Goal: Task Accomplishment & Management: Complete application form

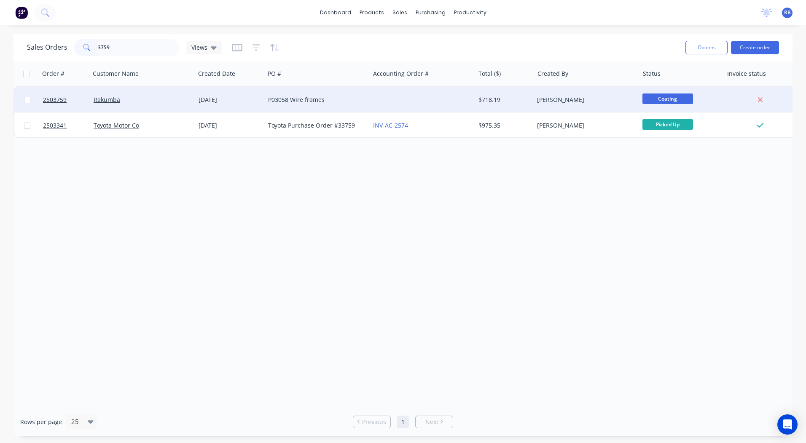
type input "3759"
click at [157, 100] on div "Rakumba" at bounding box center [141, 100] width 94 height 8
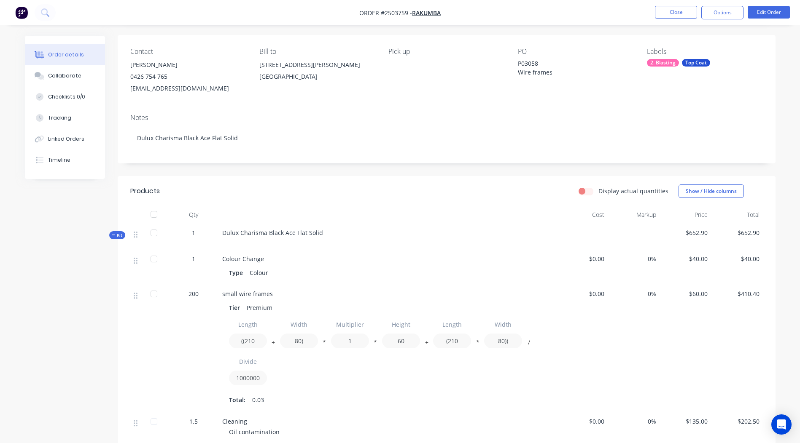
scroll to position [58, 0]
click at [753, 10] on button "Edit Order" at bounding box center [768, 12] width 42 height 13
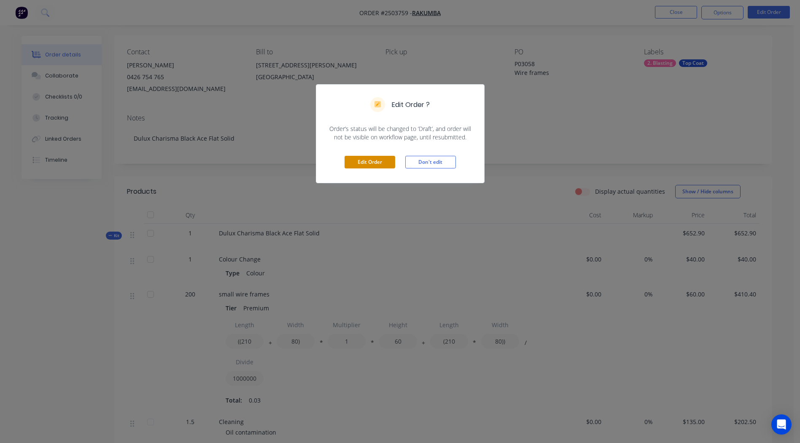
click at [377, 157] on button "Edit Order" at bounding box center [369, 162] width 51 height 13
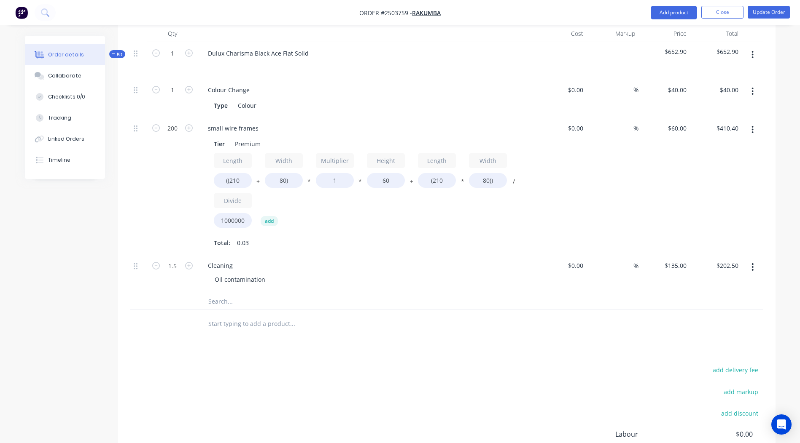
scroll to position [169, 0]
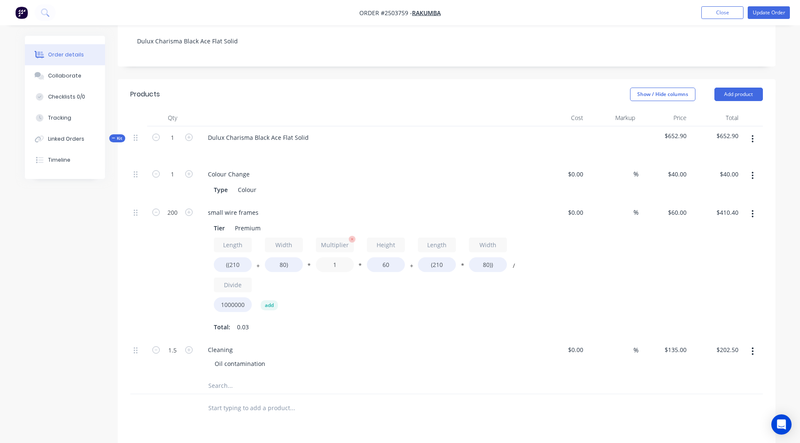
click at [337, 258] on input "1" at bounding box center [335, 265] width 38 height 15
type input "1.5"
type input "$514.80"
click at [774, 249] on div "Qty Cost Markup Price Total Kit 1 Dulux Charisma Black Ace Flat Solid $757.30 $…" at bounding box center [447, 266] width 658 height 313
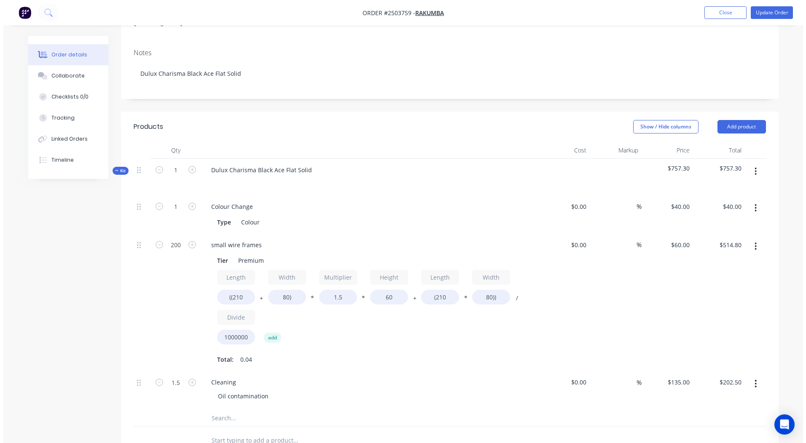
scroll to position [132, 0]
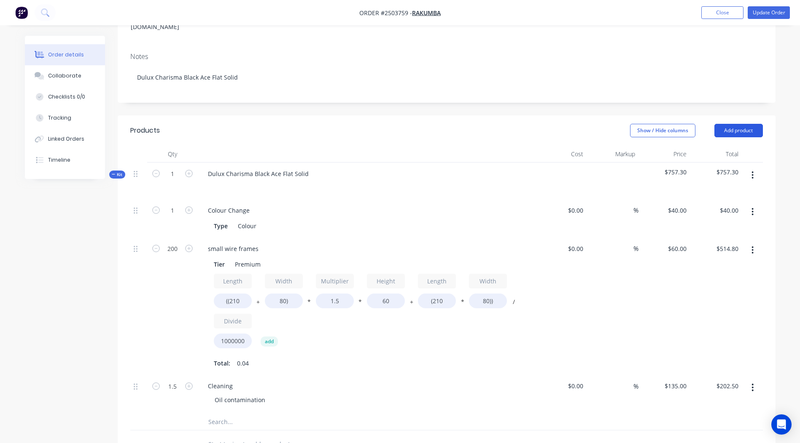
click at [743, 124] on button "Add product" at bounding box center [738, 130] width 48 height 13
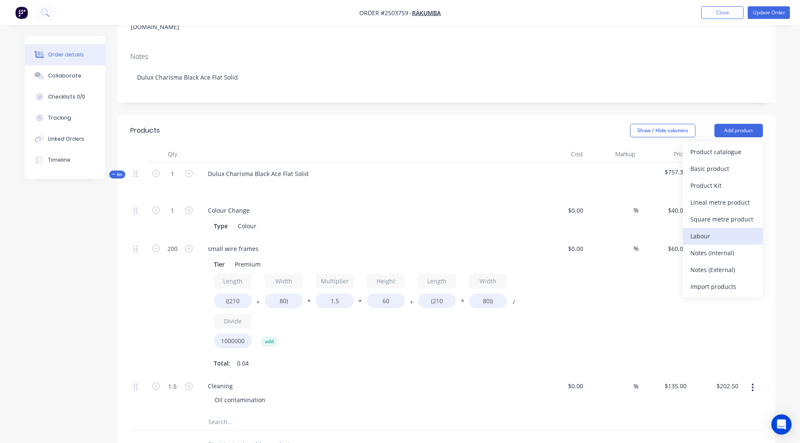
click at [713, 230] on div "Labour" at bounding box center [722, 236] width 65 height 12
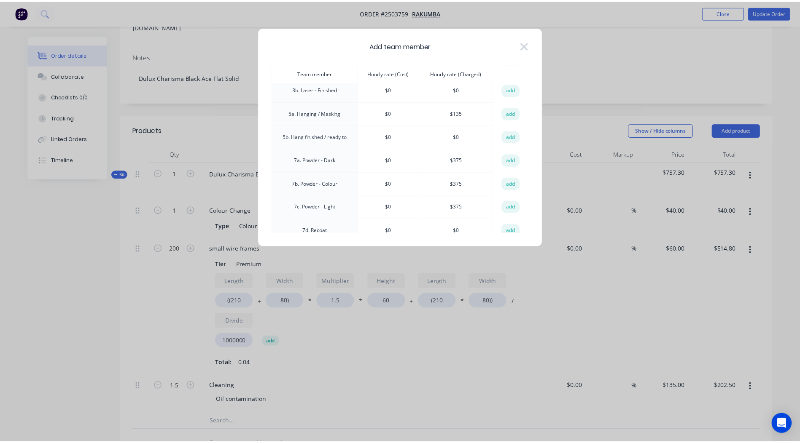
scroll to position [169, 0]
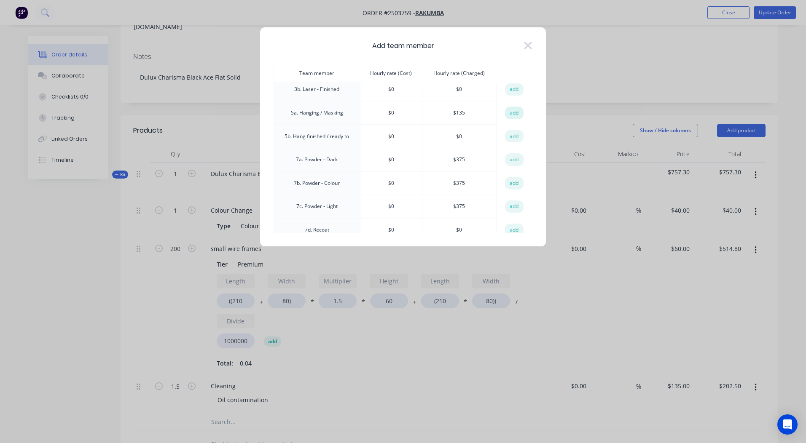
click at [513, 118] on button "add" at bounding box center [514, 113] width 19 height 13
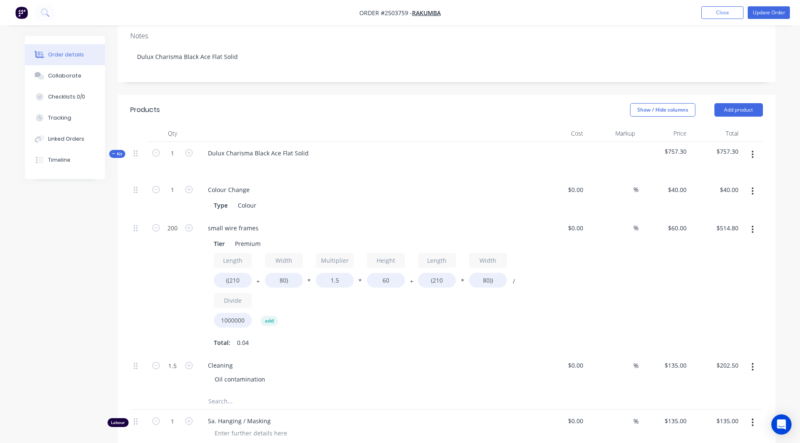
scroll to position [156, 0]
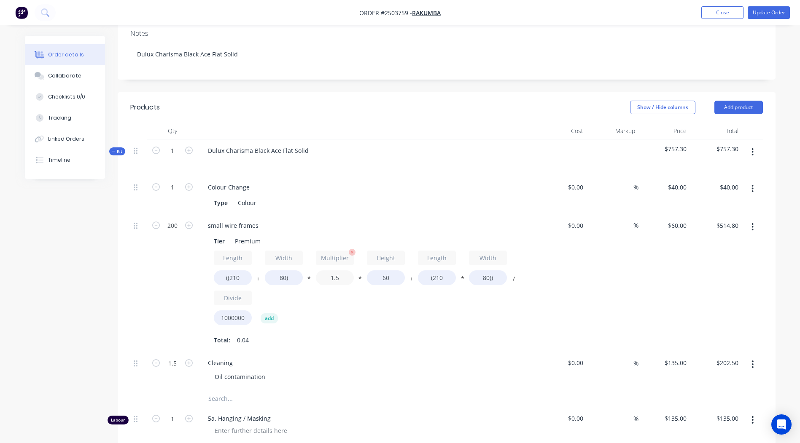
click at [347, 271] on input "1.5" at bounding box center [335, 278] width 38 height 15
type input "1"
type input "$410.40"
click at [773, 264] on div "Qty Cost Markup Price Total Kit 1 Dulux Charisma Black Ace Flat Solid $757.30 $…" at bounding box center [447, 297] width 658 height 349
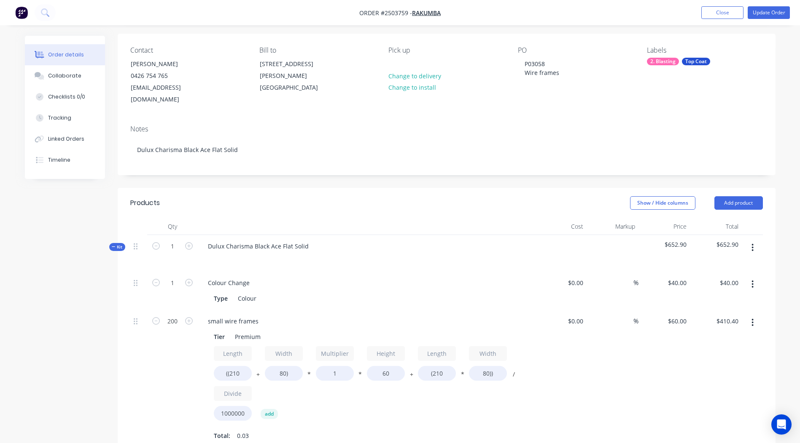
scroll to position [0, 0]
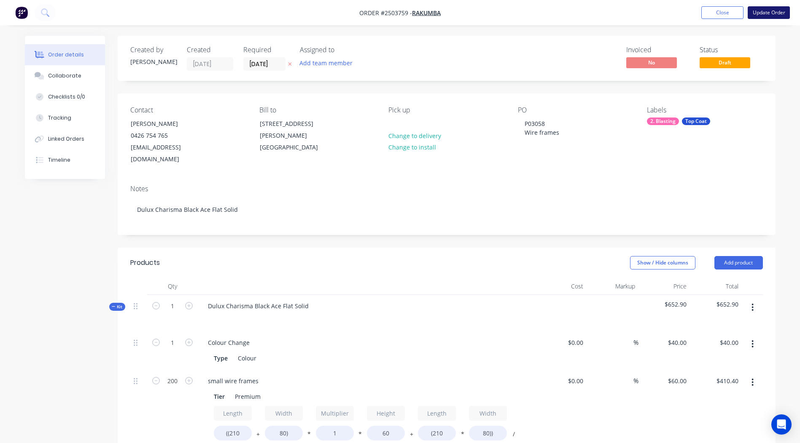
click at [762, 12] on button "Update Order" at bounding box center [768, 12] width 42 height 13
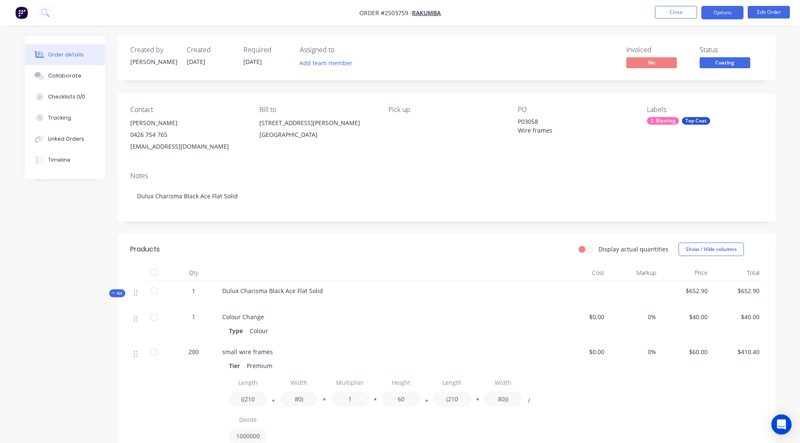
click at [720, 14] on button "Options" at bounding box center [722, 12] width 42 height 13
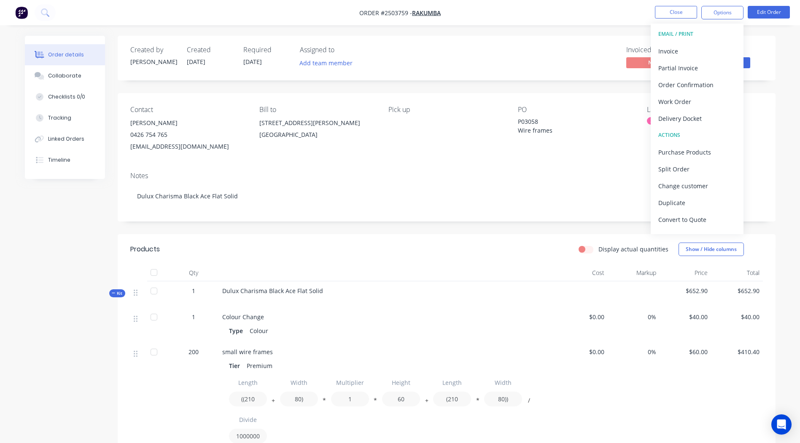
click at [795, 97] on div "Order details Collaborate Checklists 0/0 Tracking Linked Orders Timeline Order …" at bounding box center [400, 337] width 800 height 674
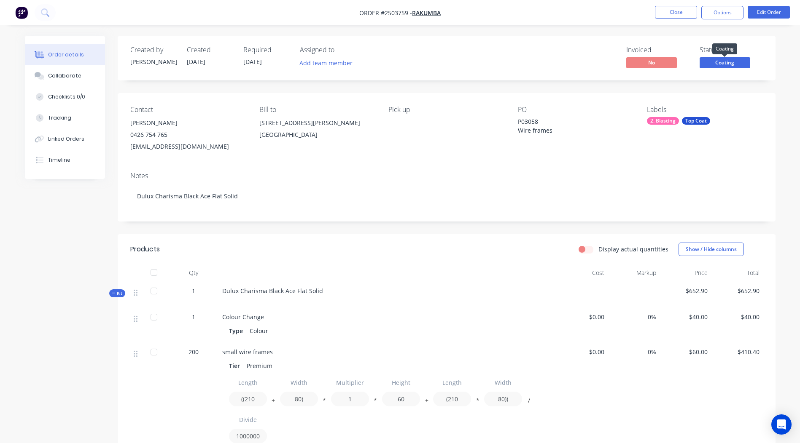
click at [724, 60] on span "Coating" at bounding box center [724, 62] width 51 height 11
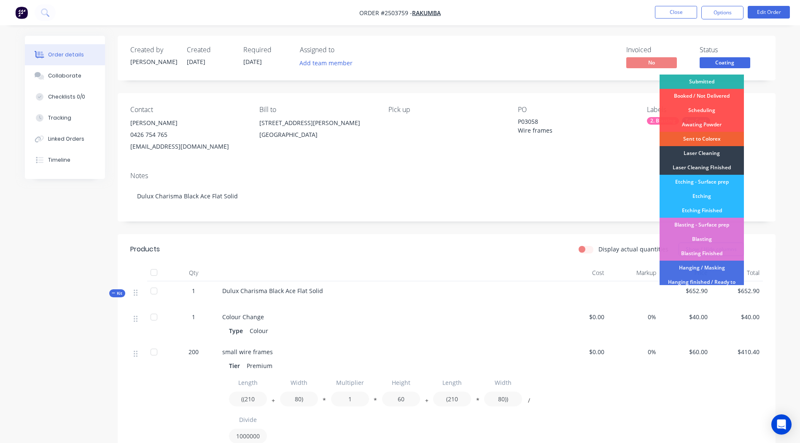
scroll to position [180, 0]
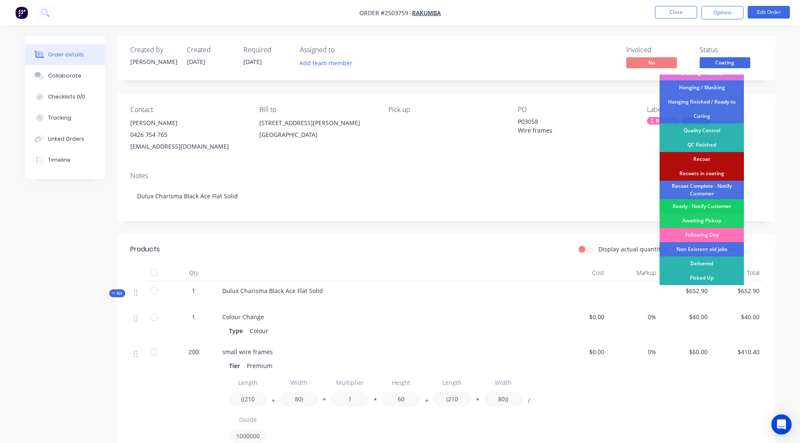
click at [691, 204] on div "Ready - Notify Customer" at bounding box center [701, 206] width 84 height 14
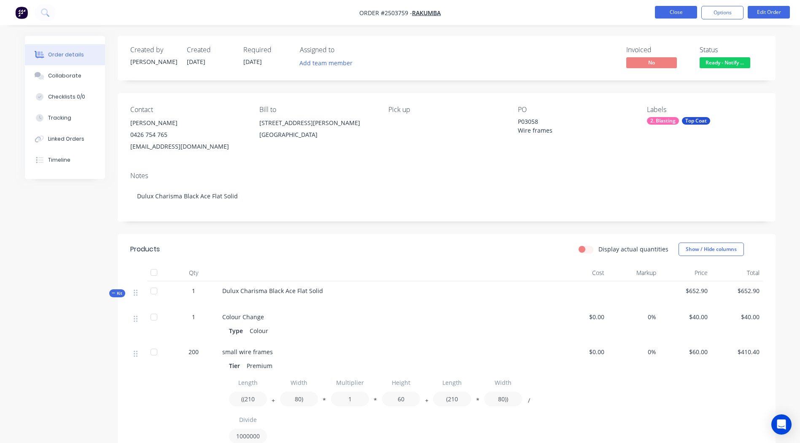
click at [671, 15] on button "Close" at bounding box center [676, 12] width 42 height 13
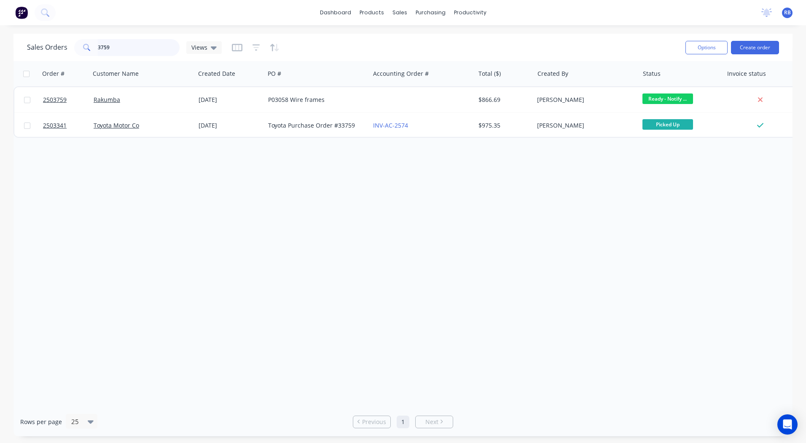
drag, startPoint x: 143, startPoint y: 40, endPoint x: 0, endPoint y: 50, distance: 143.2
click at [0, 50] on html "dashboard products sales purchasing productivity dashboard products Product Cat…" at bounding box center [403, 221] width 806 height 443
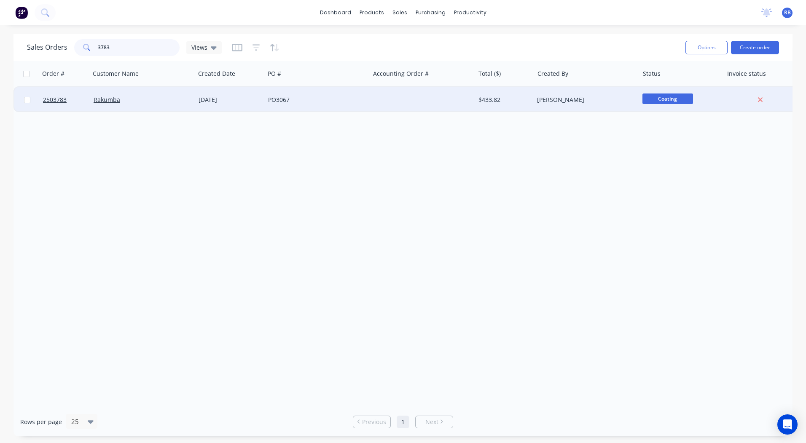
type input "3783"
click at [126, 104] on div "Rakumba" at bounding box center [142, 99] width 105 height 25
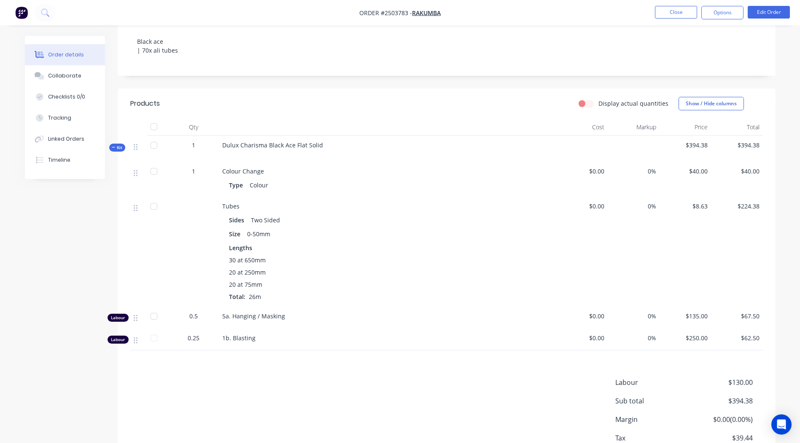
scroll to position [147, 0]
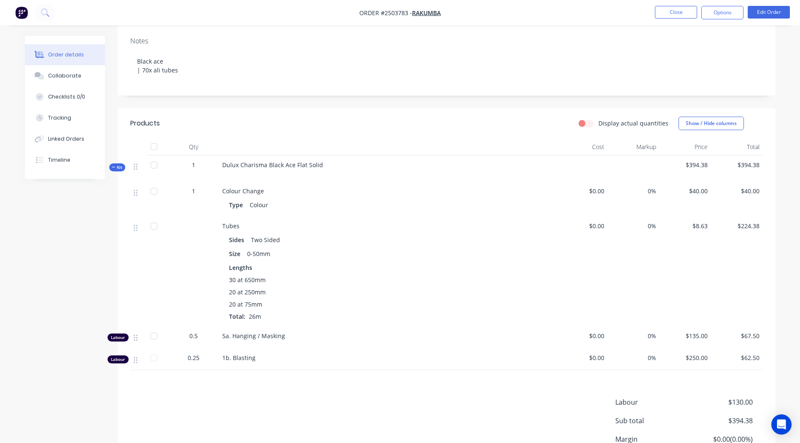
click at [764, 5] on nav "Order #2503783 - Rakumba Close Options Edit Order" at bounding box center [400, 12] width 800 height 25
click at [763, 9] on button "Edit Order" at bounding box center [768, 12] width 42 height 13
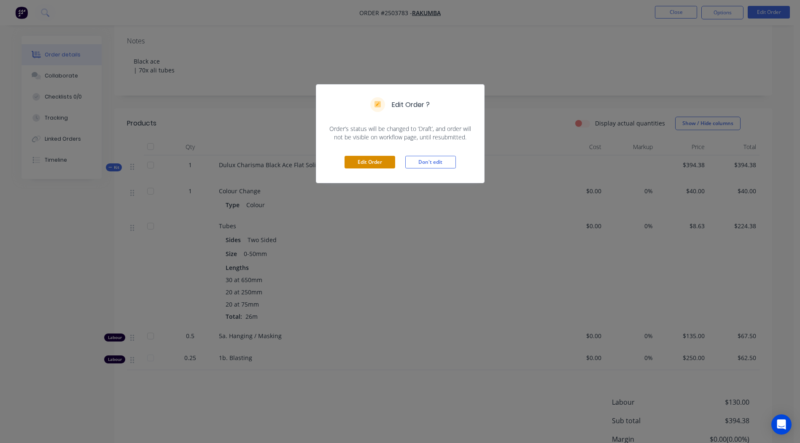
click at [365, 161] on button "Edit Order" at bounding box center [369, 162] width 51 height 13
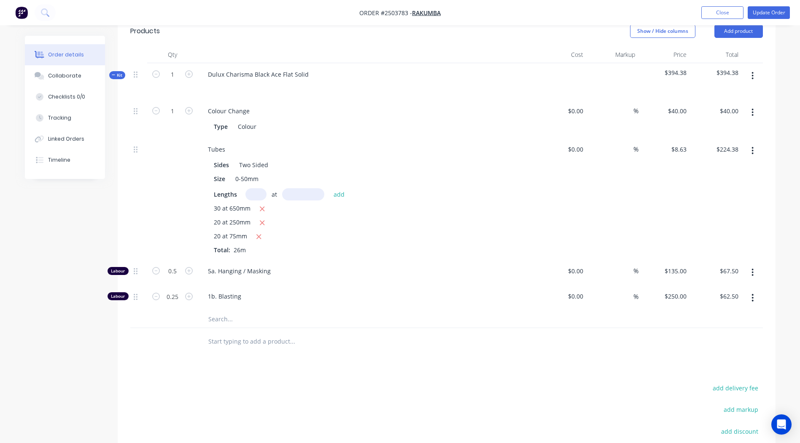
scroll to position [253, 0]
click at [178, 117] on input "0.25" at bounding box center [172, 111] width 22 height 13
type input "0.1667"
type input "$41.68"
click at [353, 345] on div "Products Show / Hide columns Add product Qty Cost Markup Price Total Kit 1 Dulu…" at bounding box center [447, 287] width 658 height 542
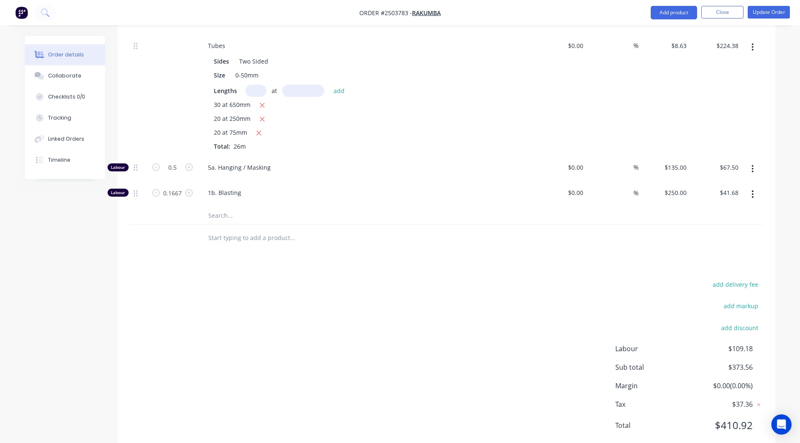
scroll to position [0, 0]
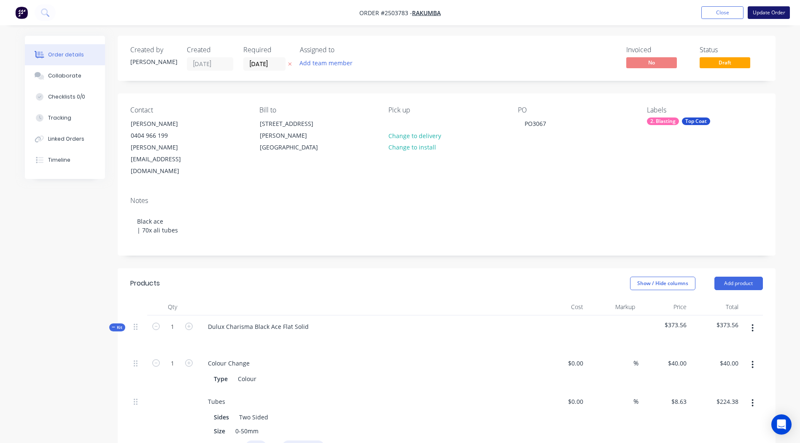
click at [755, 12] on button "Update Order" at bounding box center [768, 12] width 42 height 13
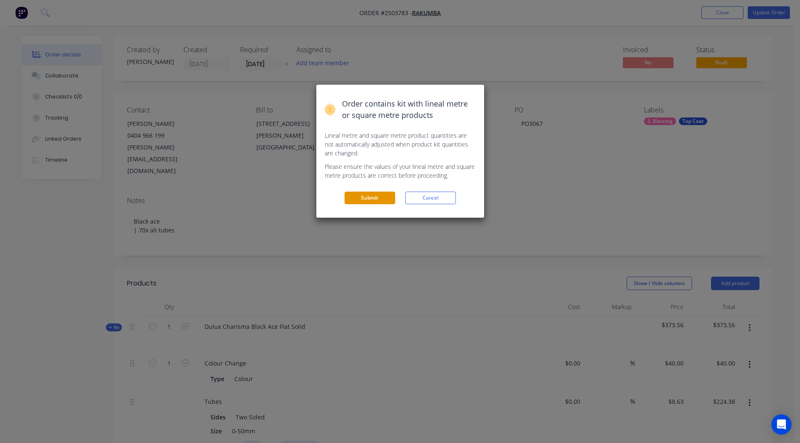
click at [361, 202] on button "Submit" at bounding box center [369, 198] width 51 height 13
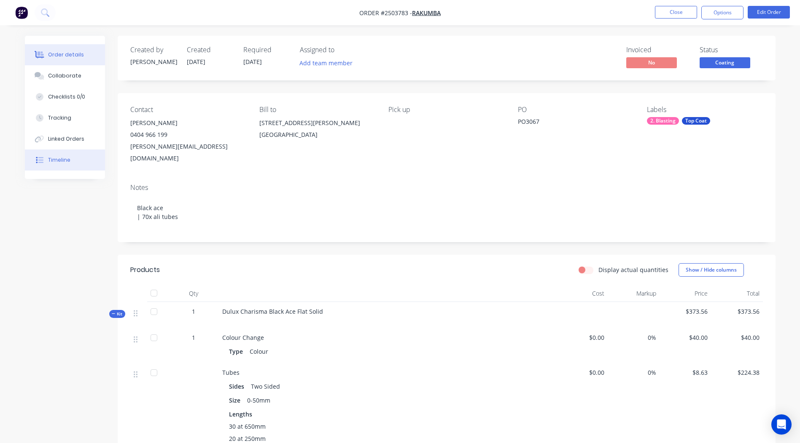
click at [58, 159] on div "Timeline" at bounding box center [59, 160] width 22 height 8
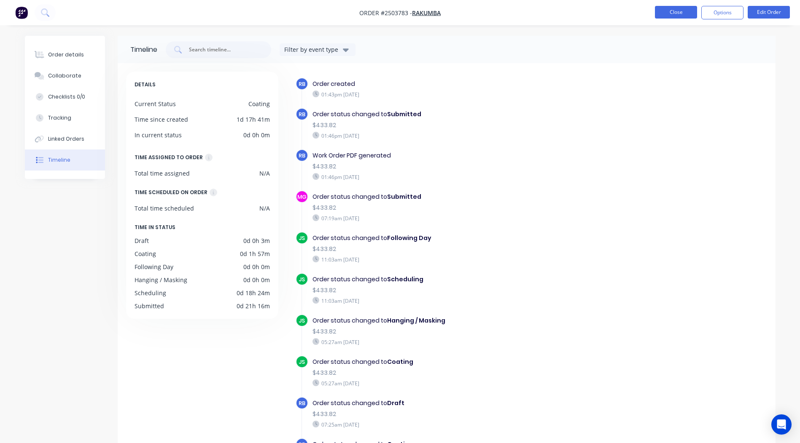
click at [671, 14] on button "Close" at bounding box center [676, 12] width 42 height 13
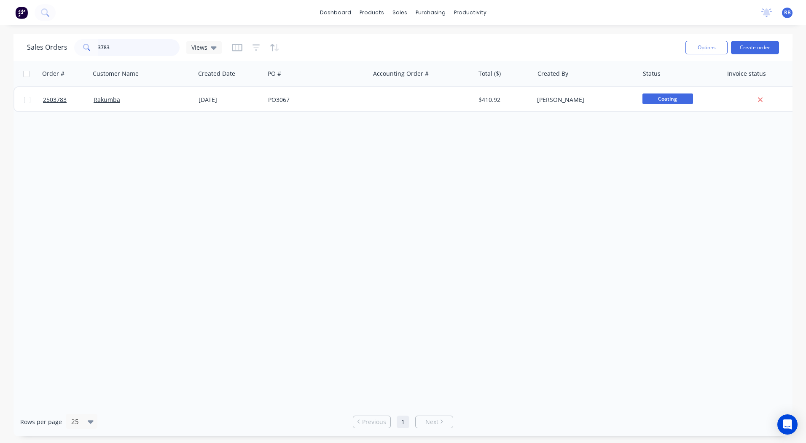
drag, startPoint x: 152, startPoint y: 47, endPoint x: 0, endPoint y: 62, distance: 152.5
click at [0, 62] on html "dashboard products sales purchasing productivity dashboard products Product Cat…" at bounding box center [403, 221] width 806 height 443
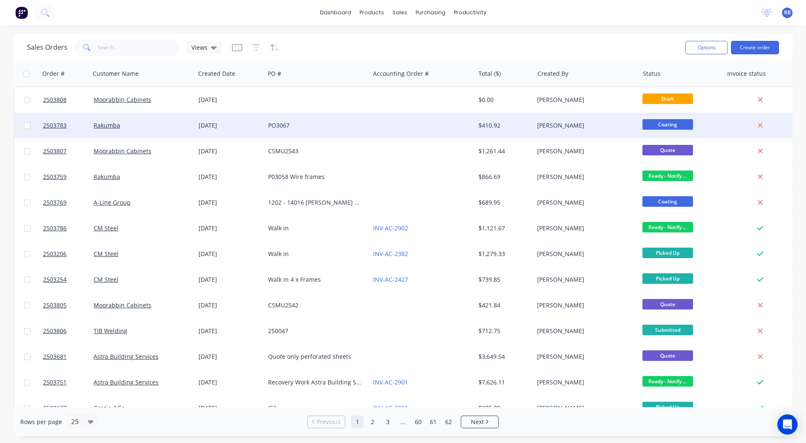
click at [242, 125] on div "[DATE]" at bounding box center [230, 125] width 63 height 8
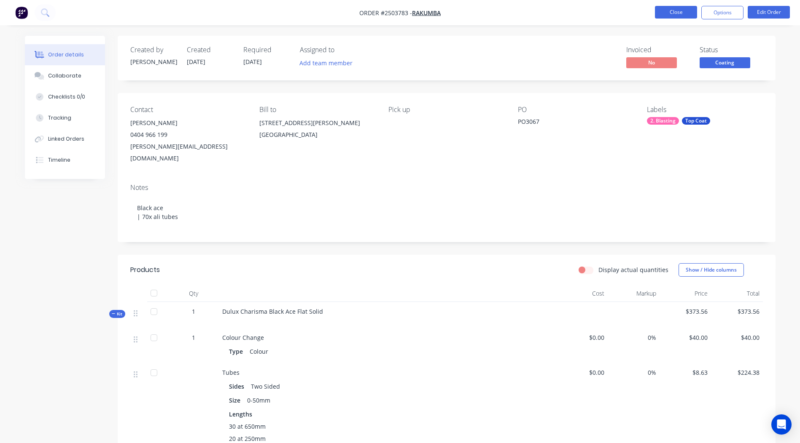
click at [678, 11] on button "Close" at bounding box center [676, 12] width 42 height 13
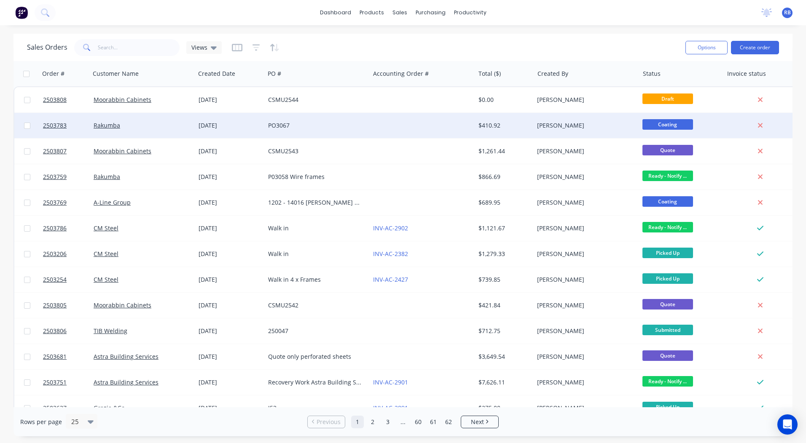
click at [149, 116] on div "Rakumba" at bounding box center [142, 125] width 105 height 25
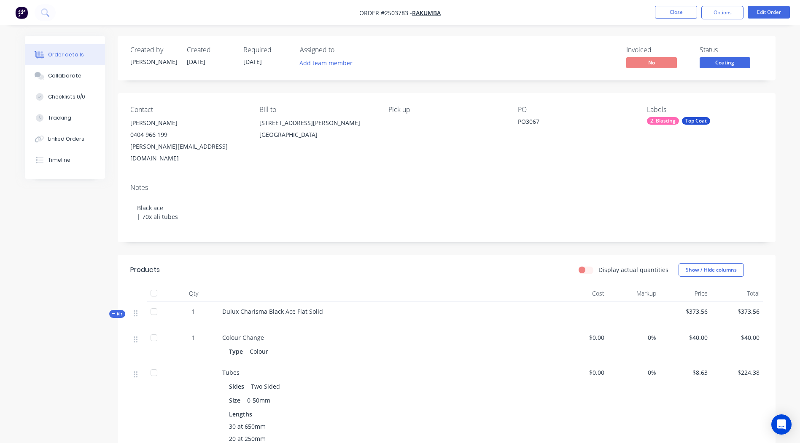
click at [717, 66] on span "Coating" at bounding box center [724, 62] width 51 height 11
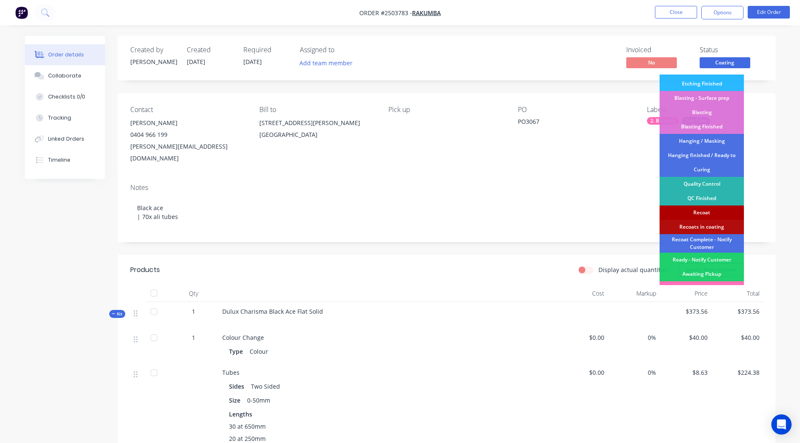
scroll to position [180, 0]
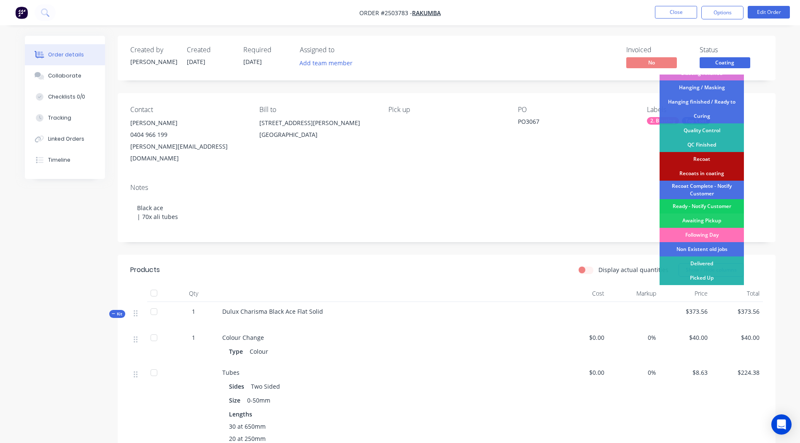
click at [703, 205] on div "Ready - Notify Customer" at bounding box center [701, 206] width 84 height 14
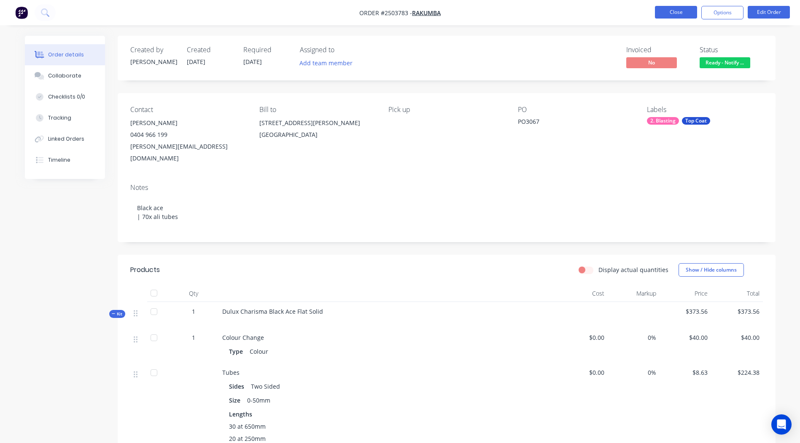
click at [679, 9] on button "Close" at bounding box center [676, 12] width 42 height 13
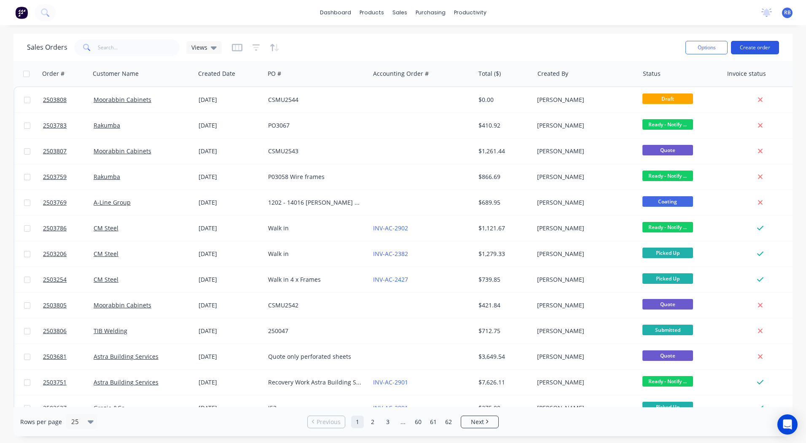
click at [760, 48] on button "Create order" at bounding box center [755, 47] width 48 height 13
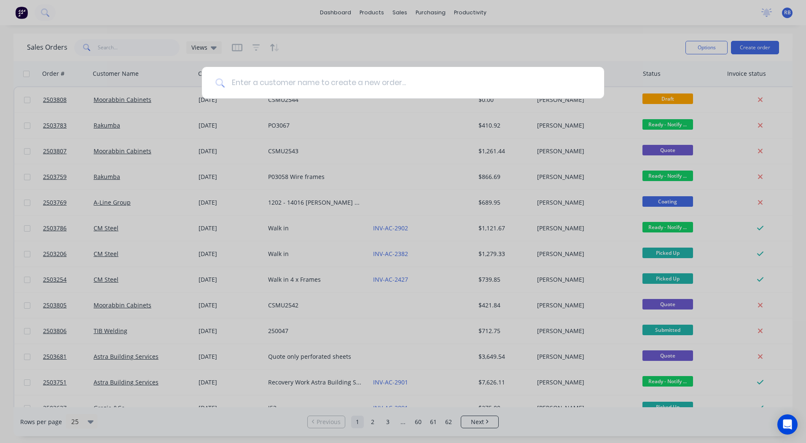
click at [286, 86] on input at bounding box center [408, 83] width 366 height 32
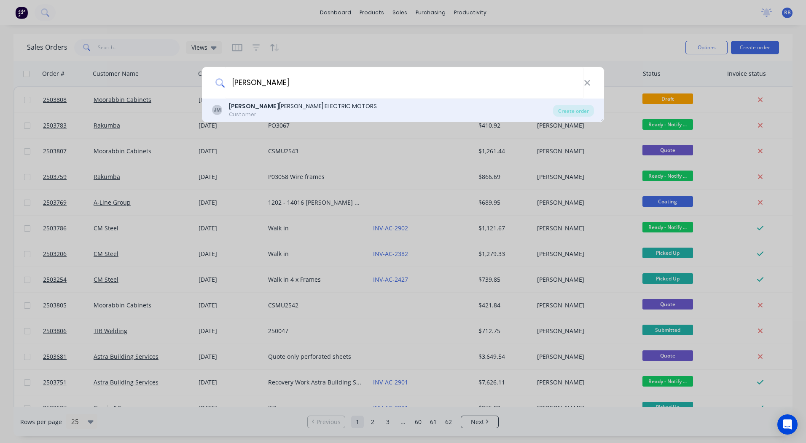
type input "[PERSON_NAME]"
click at [260, 107] on div "[PERSON_NAME] ELECTRIC MOTORS" at bounding box center [303, 106] width 148 height 9
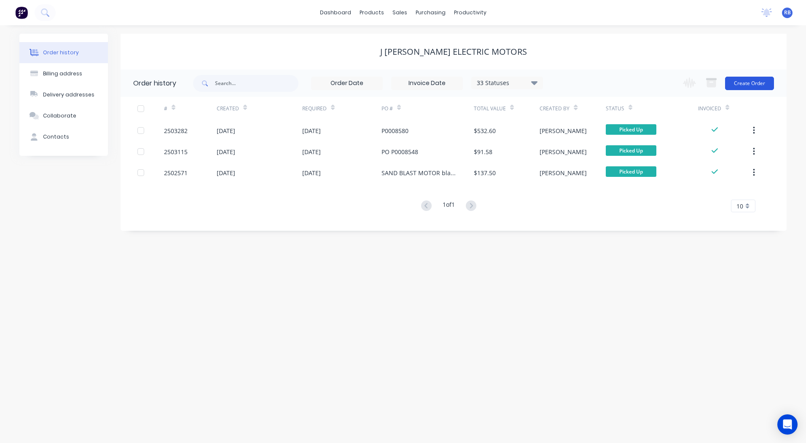
click at [752, 81] on button "Create Order" at bounding box center [749, 83] width 49 height 13
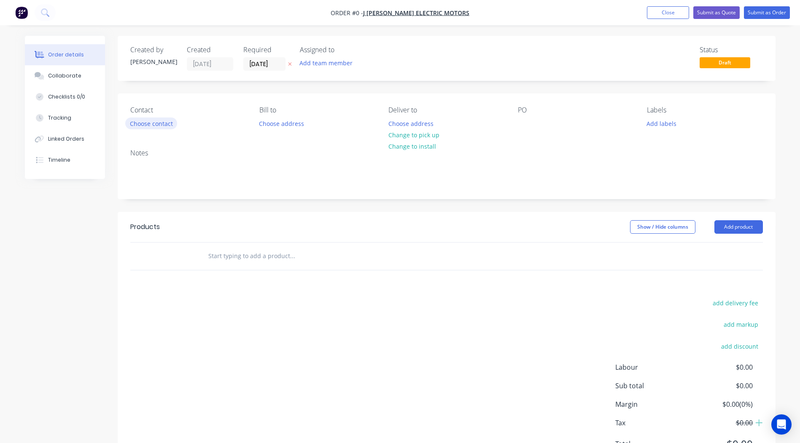
click at [138, 124] on button "Choose contact" at bounding box center [151, 123] width 52 height 11
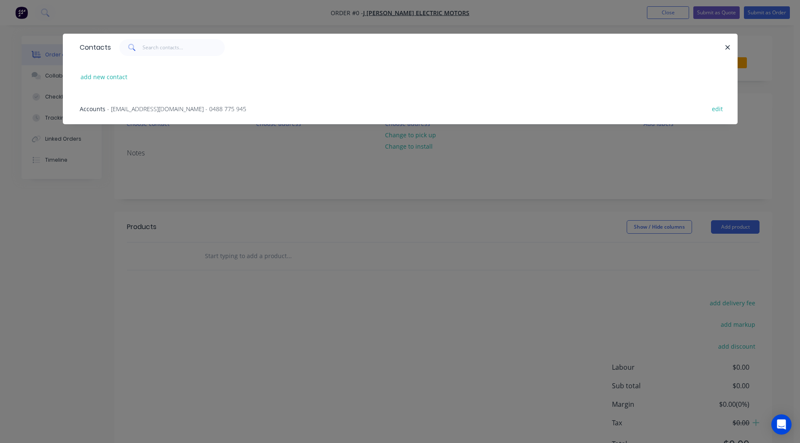
click at [100, 108] on span "Accounts" at bounding box center [93, 109] width 26 height 8
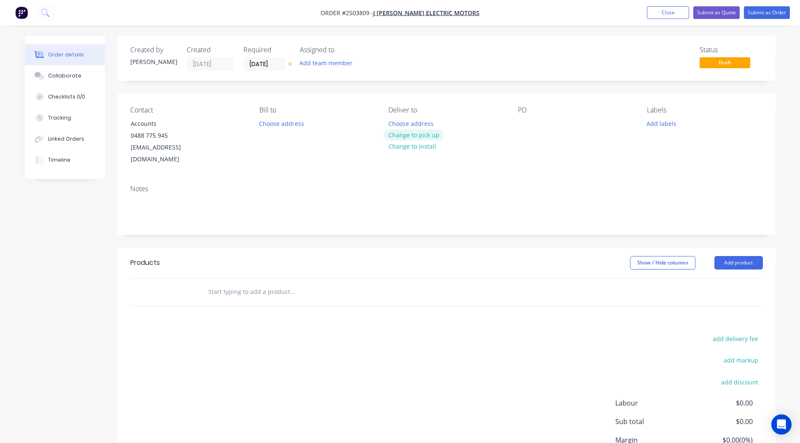
click at [403, 133] on button "Change to pick up" at bounding box center [414, 134] width 60 height 11
click at [529, 125] on div at bounding box center [524, 124] width 13 height 12
click at [659, 123] on button "Add labels" at bounding box center [661, 123] width 39 height 11
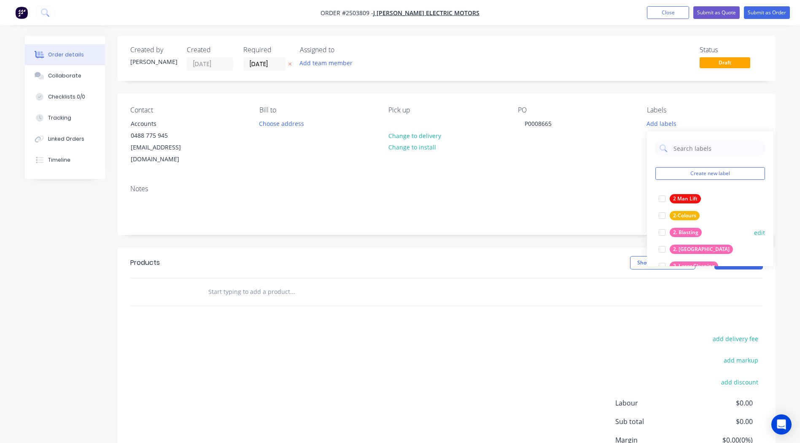
click at [659, 233] on div at bounding box center [661, 232] width 17 height 17
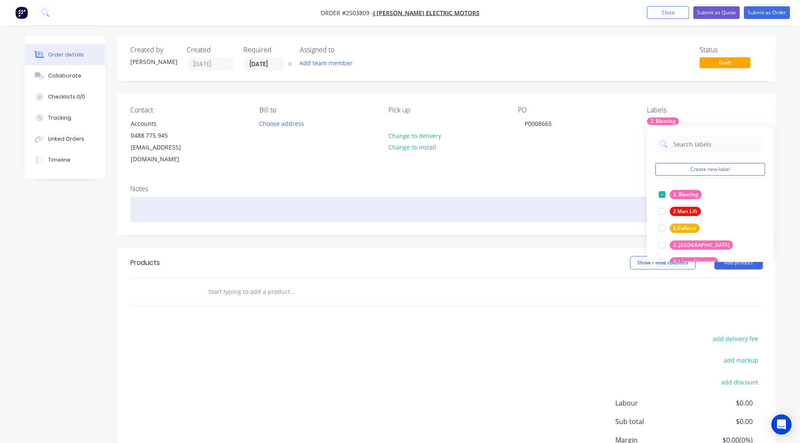
click at [599, 197] on div at bounding box center [446, 210] width 632 height 26
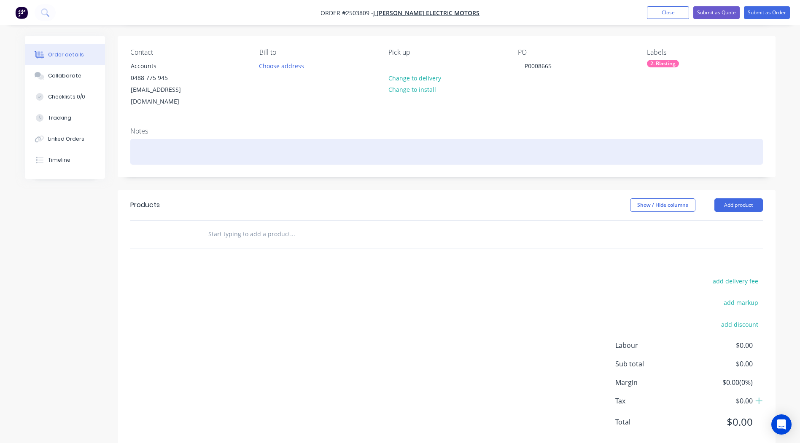
scroll to position [66, 0]
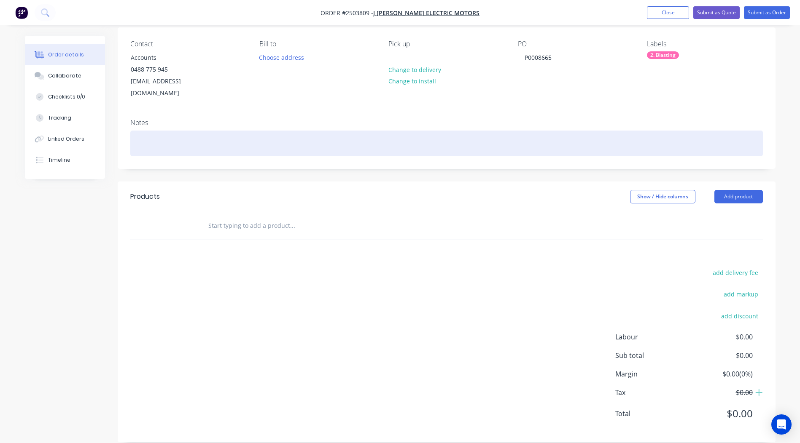
click at [201, 134] on div at bounding box center [446, 144] width 632 height 26
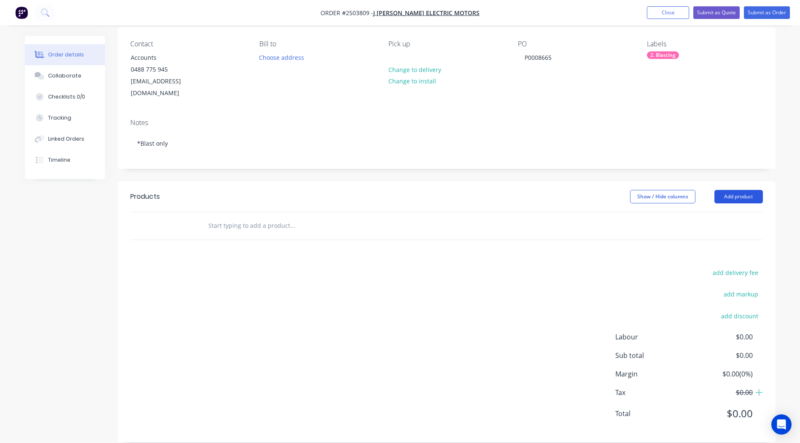
click at [738, 190] on button "Add product" at bounding box center [738, 196] width 48 height 13
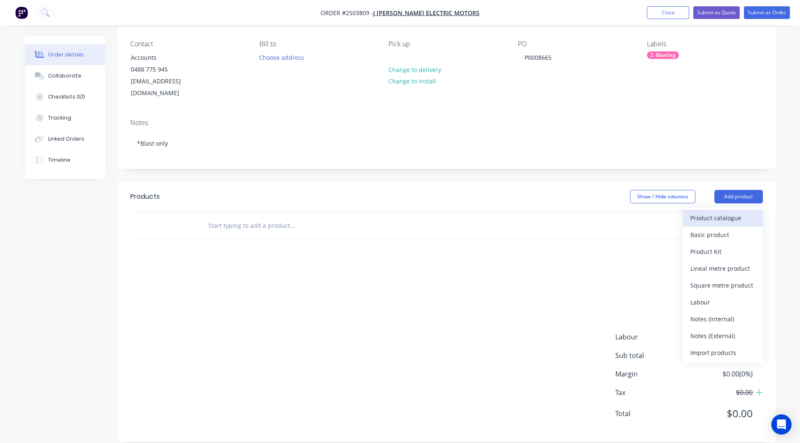
click at [722, 212] on div "Product catalogue" at bounding box center [722, 218] width 65 height 12
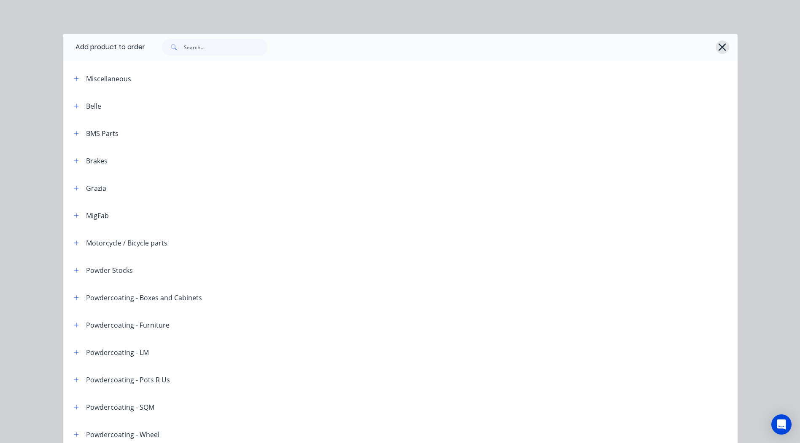
click at [718, 48] on icon "button" at bounding box center [722, 47] width 8 height 8
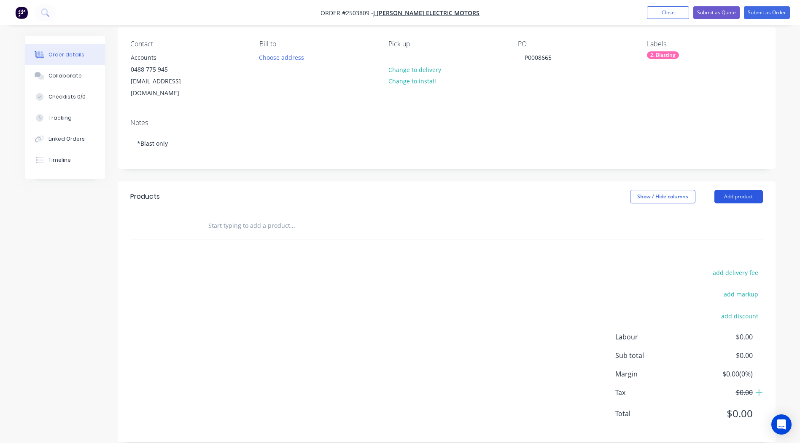
click at [744, 190] on button "Add product" at bounding box center [738, 196] width 48 height 13
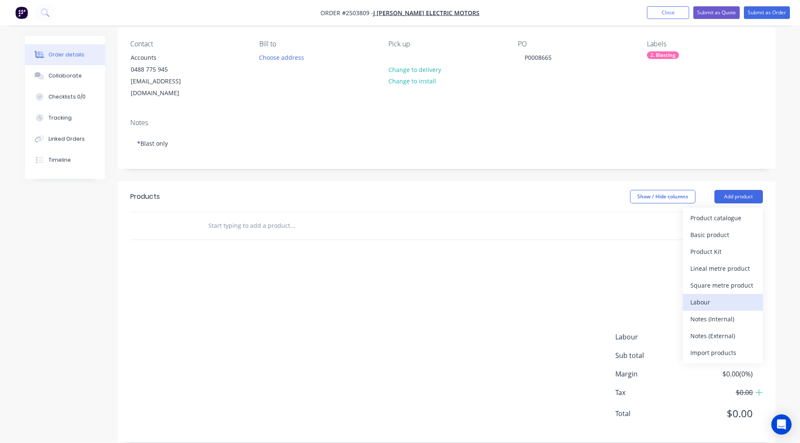
click at [707, 296] on div "Labour" at bounding box center [722, 302] width 65 height 12
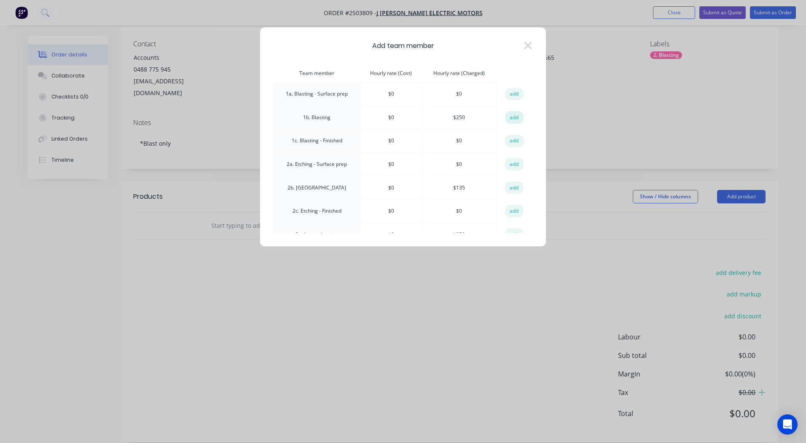
click at [509, 114] on button "add" at bounding box center [514, 117] width 19 height 13
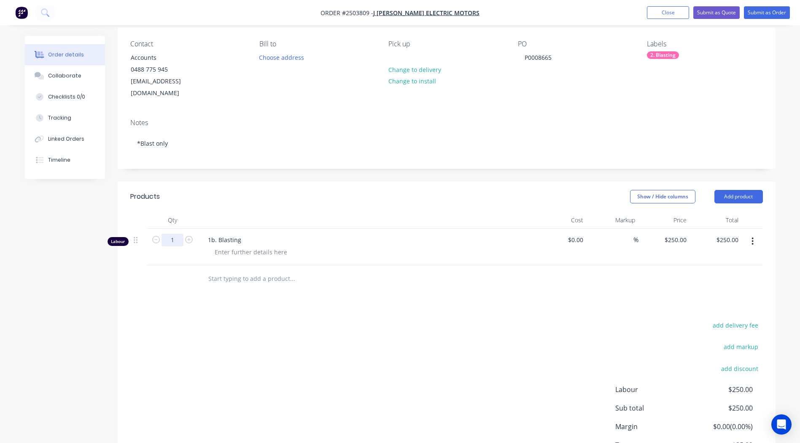
click at [172, 234] on input "1" at bounding box center [172, 240] width 22 height 13
type input "0.5"
type input "$125.00"
click at [470, 320] on div "add delivery fee add markup add discount Labour $250.00 Sub total $250.00 Margi…" at bounding box center [446, 401] width 632 height 163
click at [767, 13] on button "Submit as Order" at bounding box center [767, 12] width 46 height 13
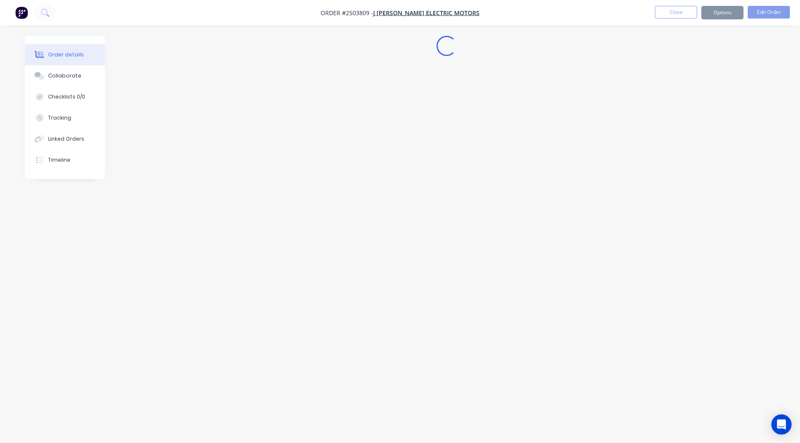
scroll to position [0, 0]
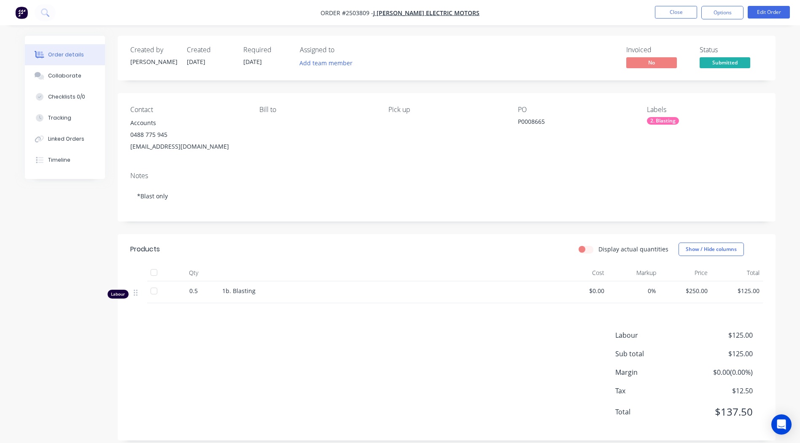
click at [644, 160] on div "Contact Accounts [PHONE_NUMBER] [EMAIL_ADDRESS][DOMAIN_NAME] Bill to Pick up PO…" at bounding box center [447, 129] width 658 height 72
click at [72, 75] on div "Collaborate" at bounding box center [64, 76] width 33 height 8
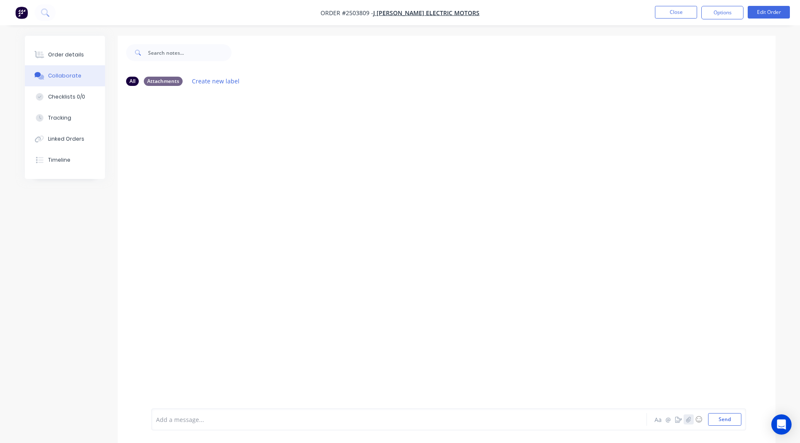
click at [686, 419] on icon "button" at bounding box center [687, 420] width 5 height 6
click at [719, 422] on button "Send" at bounding box center [724, 420] width 33 height 13
click at [71, 55] on div "Order details" at bounding box center [66, 55] width 36 height 8
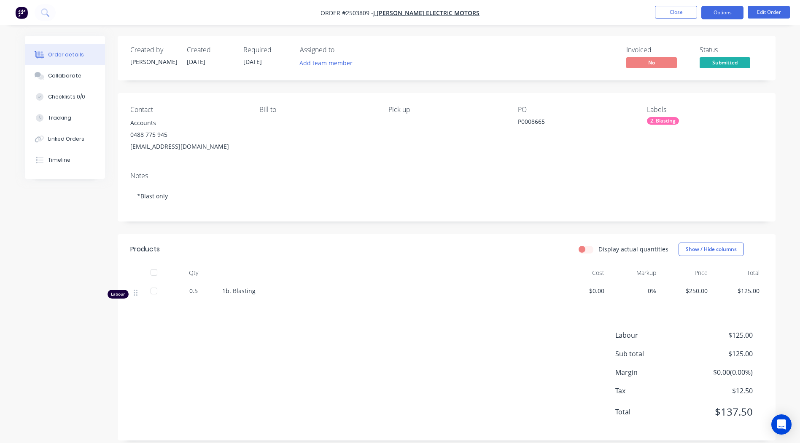
click at [714, 11] on button "Options" at bounding box center [722, 12] width 42 height 13
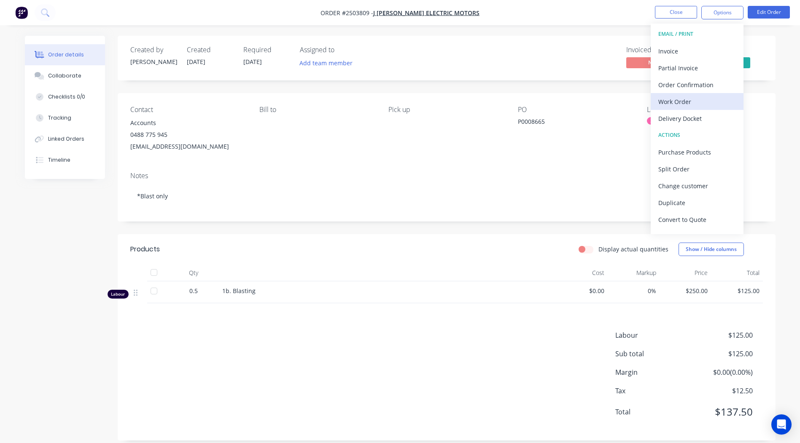
click at [671, 97] on div "Work Order" at bounding box center [697, 102] width 78 height 12
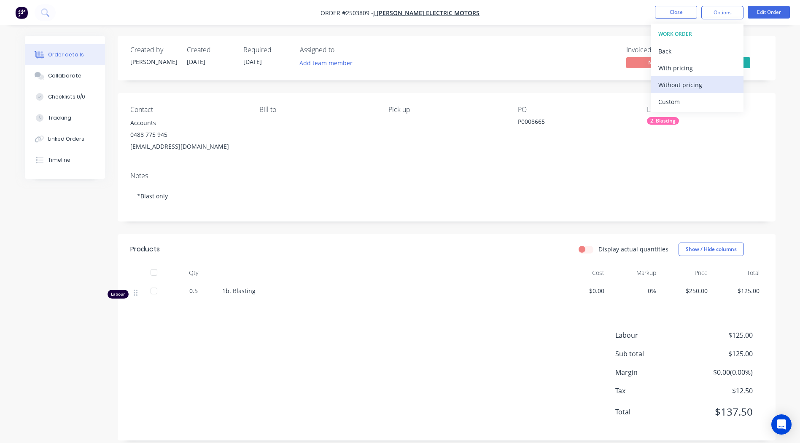
click at [669, 82] on div "Without pricing" at bounding box center [697, 85] width 78 height 12
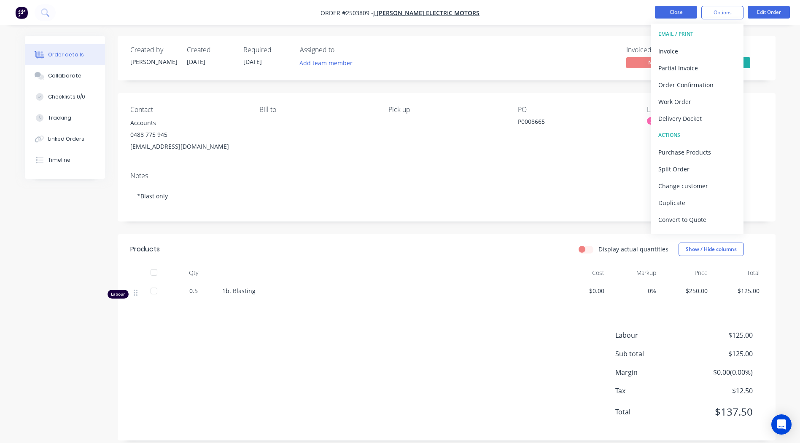
click at [680, 11] on button "Close" at bounding box center [676, 12] width 42 height 13
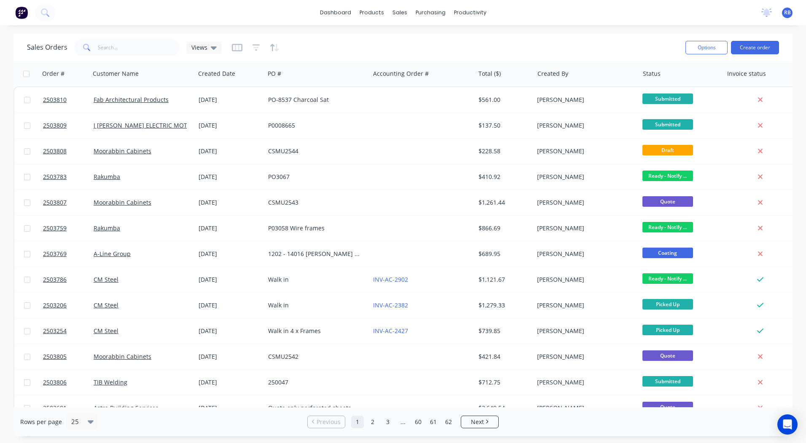
click at [587, 12] on div "dashboard products sales purchasing productivity dashboard products Product Cat…" at bounding box center [403, 12] width 806 height 25
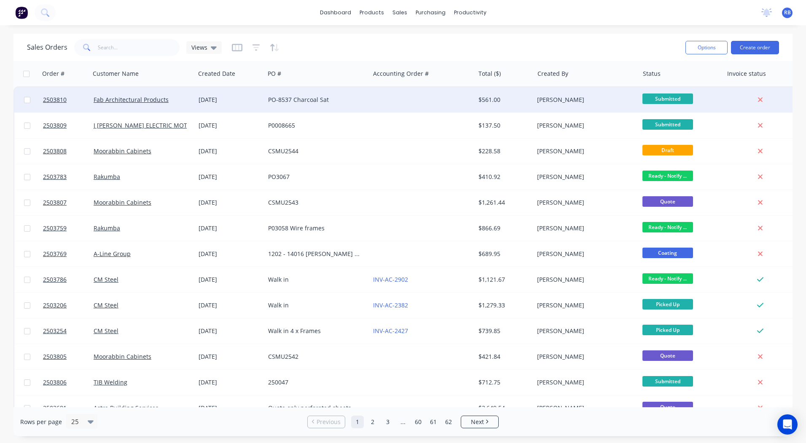
click at [467, 91] on div at bounding box center [422, 99] width 105 height 25
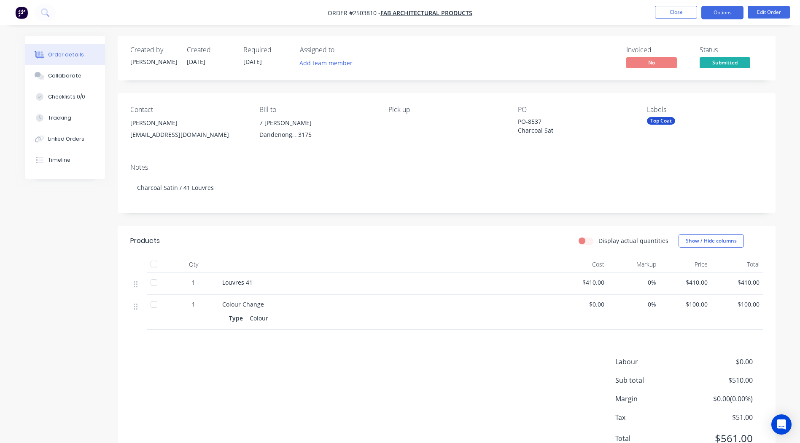
click at [719, 8] on button "Options" at bounding box center [722, 12] width 42 height 13
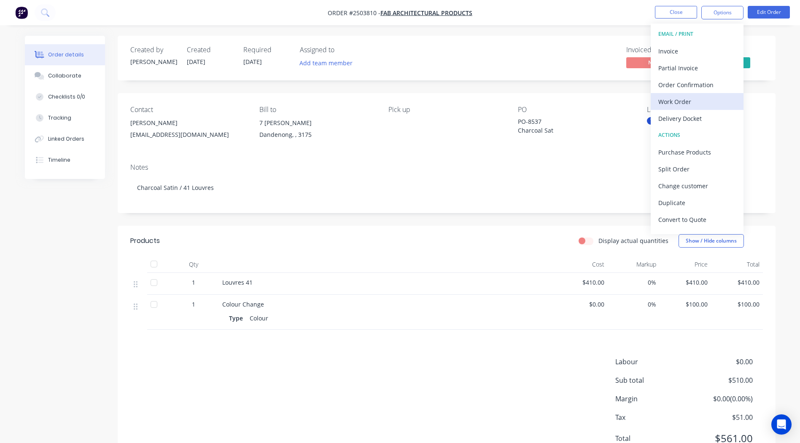
click at [700, 102] on div "Work Order" at bounding box center [697, 102] width 78 height 12
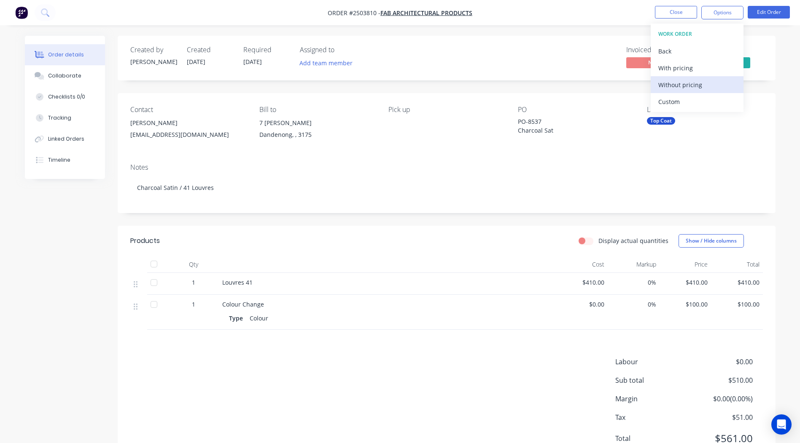
click at [701, 87] on div "Without pricing" at bounding box center [697, 85] width 78 height 12
click at [580, 57] on div "Invoiced No Status Submitted" at bounding box center [573, 58] width 379 height 24
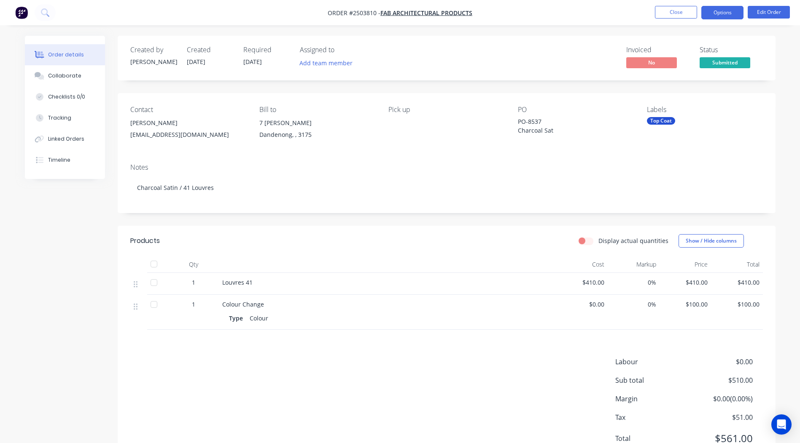
click at [710, 10] on button "Options" at bounding box center [722, 12] width 42 height 13
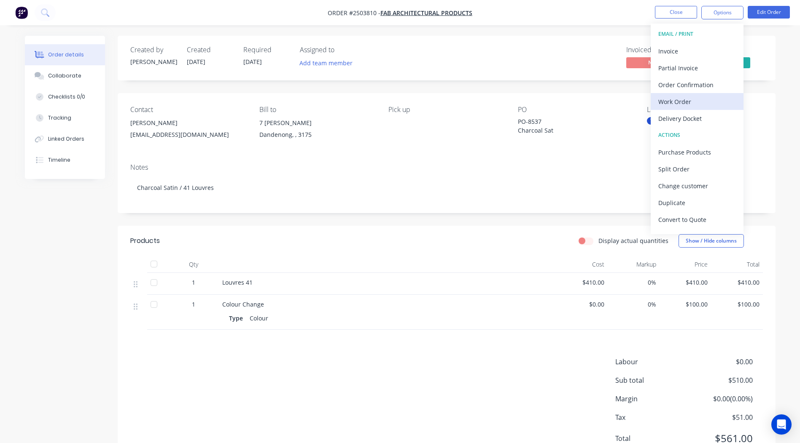
click at [683, 95] on button "Work Order" at bounding box center [696, 101] width 93 height 17
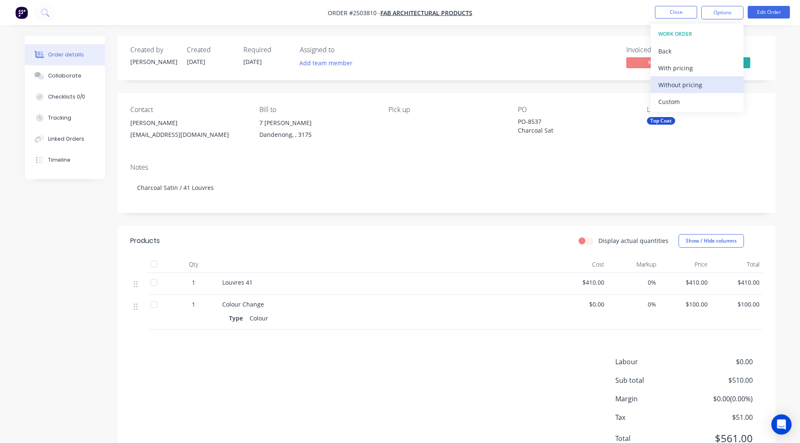
click at [681, 90] on div "Without pricing" at bounding box center [697, 85] width 78 height 12
